Goal: Information Seeking & Learning: Learn about a topic

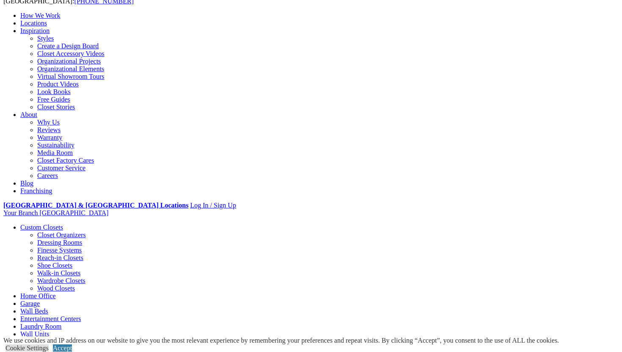
scroll to position [100, 0]
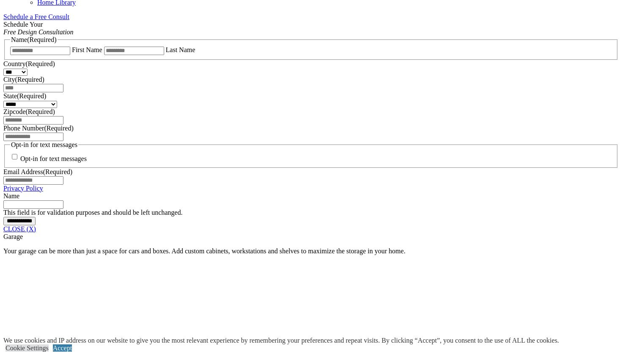
scroll to position [558, 0]
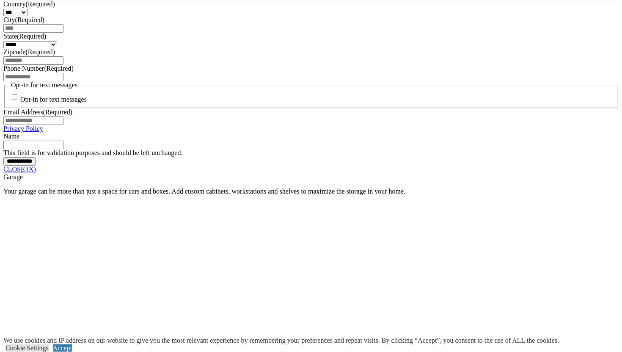
scroll to position [714, 0]
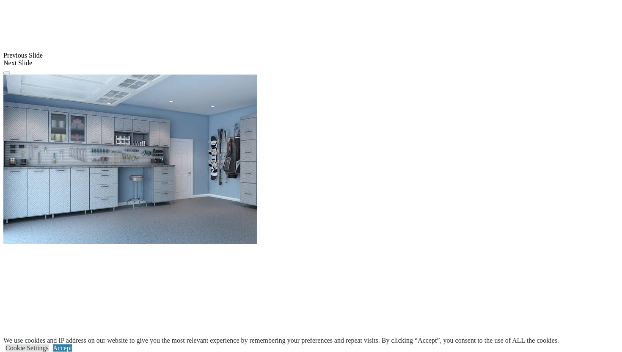
scroll to position [862, 0]
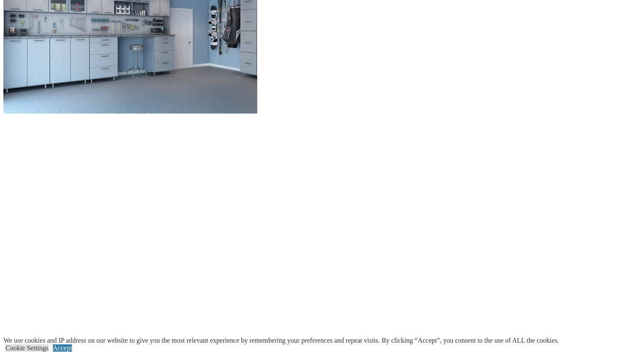
scroll to position [993, 0]
